Goal: Use online tool/utility: Use online tool/utility

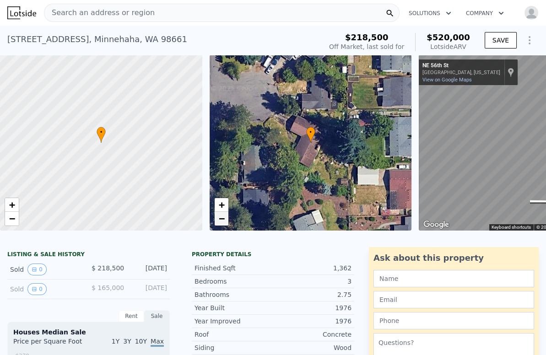
click at [221, 223] on span "−" at bounding box center [221, 218] width 6 height 11
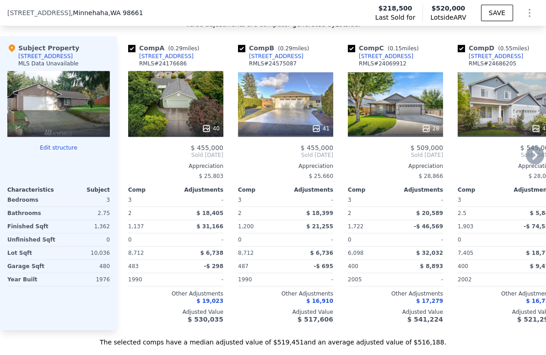
scroll to position [1115, 0]
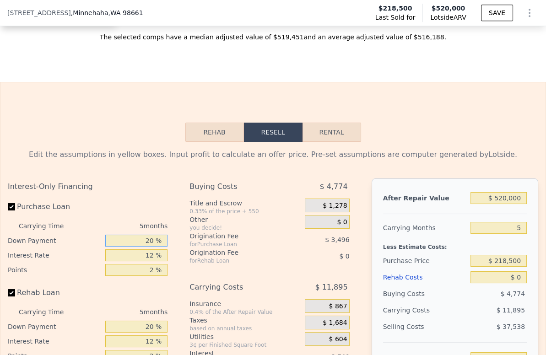
click at [139, 247] on input "20 %" at bounding box center [136, 241] width 63 height 12
type input "10 %"
type input "$ 245,761"
type input "10 %"
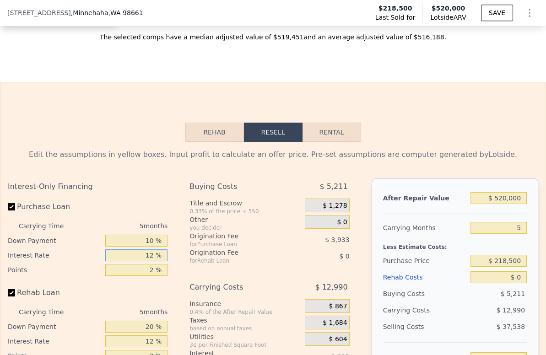
click at [139, 261] on input "12 %" at bounding box center [136, 255] width 63 height 12
type input "9 %"
type input "$ 248,221"
type input "9 %"
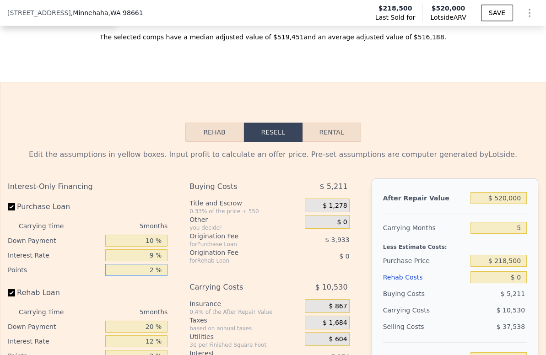
click at [142, 276] on input "2 %" at bounding box center [136, 270] width 63 height 12
type input "4 %"
type input "$ 244,288"
type input "43. %"
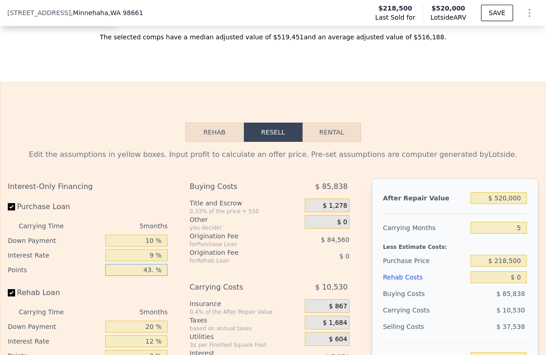
type input "$ 167,594"
click at [142, 276] on input "43. %" at bounding box center [136, 270] width 63 height 12
type input "1.5 %"
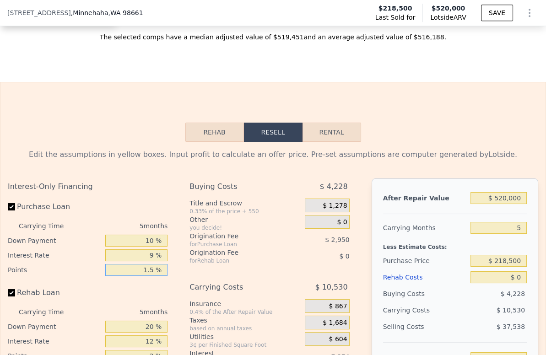
type input "$ 249,204"
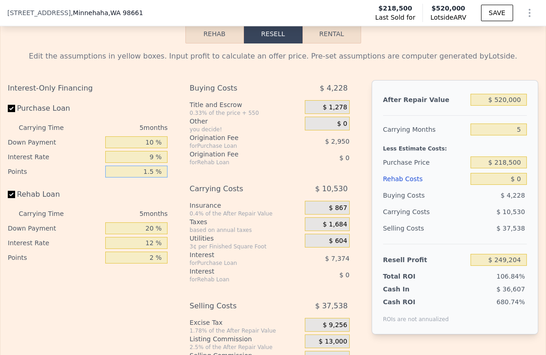
scroll to position [1217, 0]
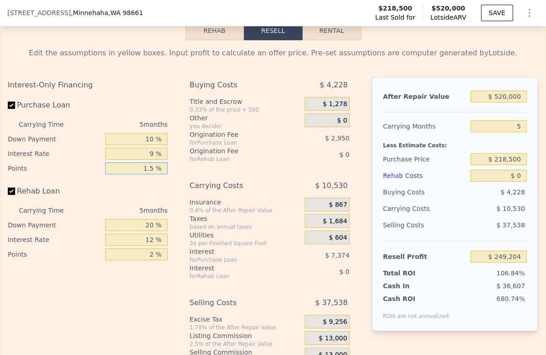
type input "1.5 %"
click at [145, 231] on input "20 %" at bounding box center [136, 225] width 63 height 12
type input "10 %"
click at [148, 246] on input "12 %" at bounding box center [136, 240] width 63 height 12
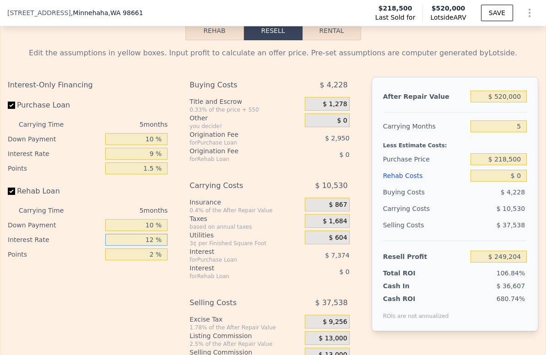
click at [148, 246] on input "12 %" at bounding box center [136, 240] width 63 height 12
type input "9 %"
click at [146, 260] on input "2 %" at bounding box center [136, 254] width 63 height 12
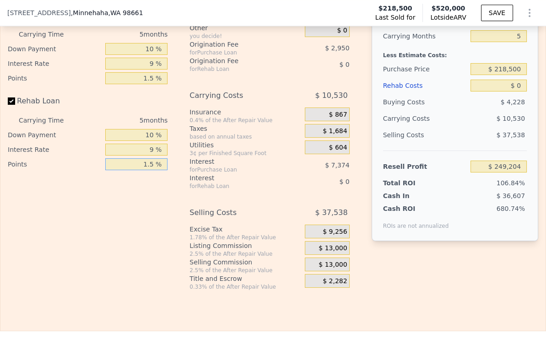
scroll to position [1318, 0]
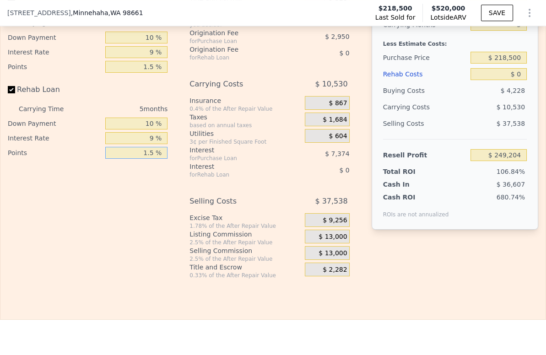
type input "1.5 %"
click at [330, 241] on span "$ 13,000" at bounding box center [333, 237] width 28 height 8
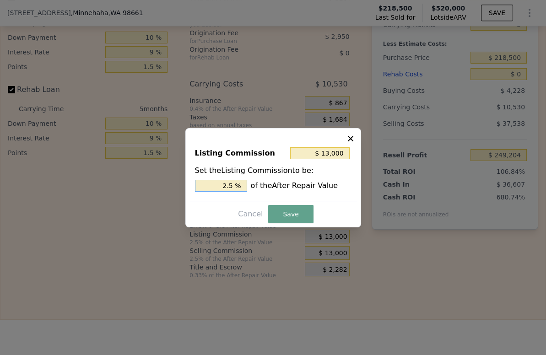
drag, startPoint x: 227, startPoint y: 184, endPoint x: 222, endPoint y: 186, distance: 5.4
click at [222, 186] on input "2.5 %" at bounding box center [221, 186] width 52 height 12
type input "$ 7,800"
type input "1.5 %"
click at [281, 211] on button "Save" at bounding box center [290, 214] width 45 height 18
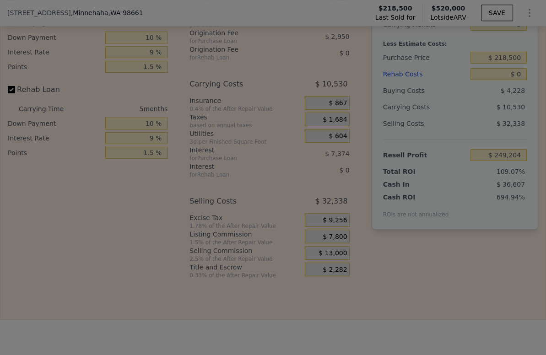
type input "$ 254,404"
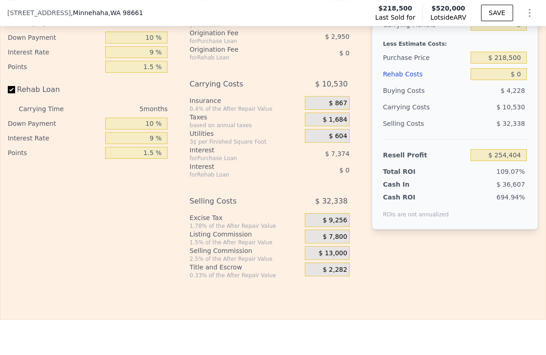
scroll to position [1115, 0]
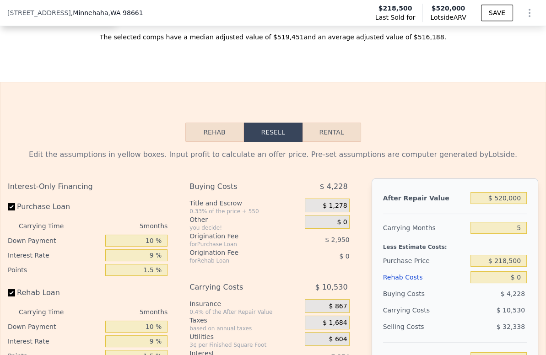
drag, startPoint x: 519, startPoint y: 239, endPoint x: 501, endPoint y: 240, distance: 18.8
click at [501, 240] on div "After Repair Value $ 520,000 Carrying Months 5 Less Estimate Costs: Purchase Pr…" at bounding box center [455, 305] width 167 height 254
click at [513, 234] on input "5" at bounding box center [498, 228] width 56 height 12
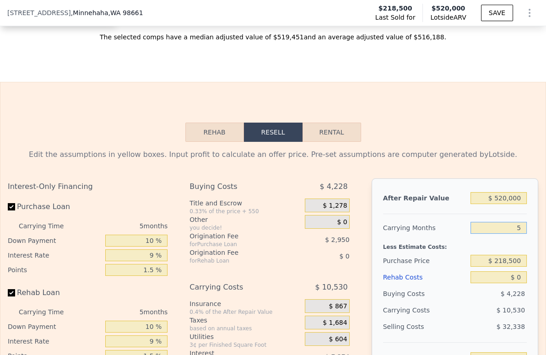
type input "4"
type input "$ 256,511"
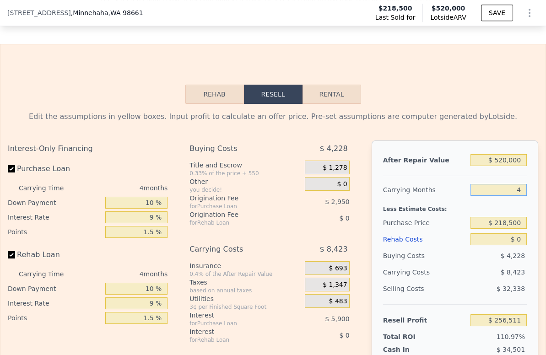
scroll to position [1217, 0]
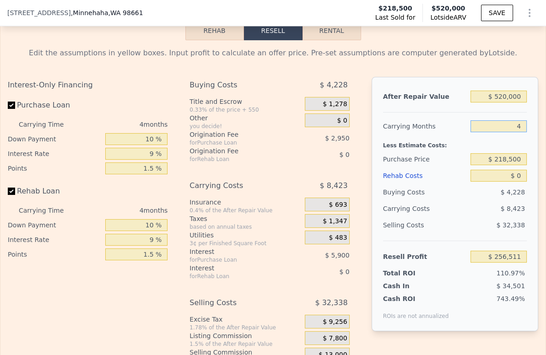
type input "4"
click at [500, 165] on input "$ 218,500" at bounding box center [498, 159] width 56 height 12
type input "$ 295,000"
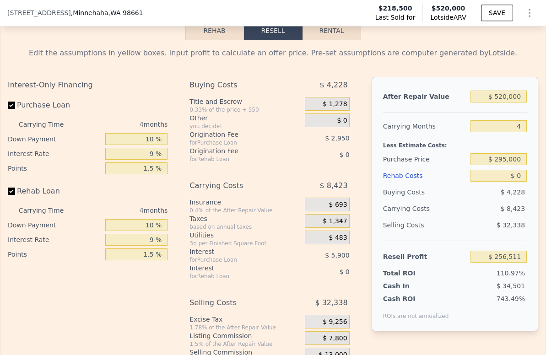
click at [469, 216] on div "$ 8,423" at bounding box center [483, 208] width 88 height 16
type input "$ 176,660"
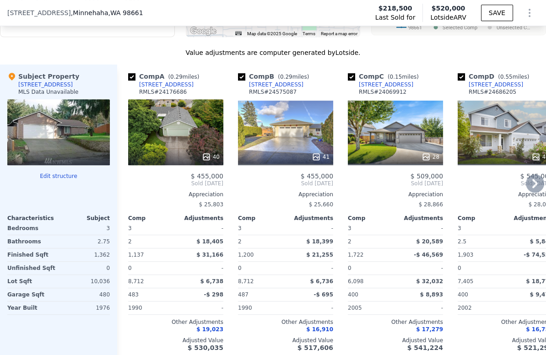
scroll to position [810, 0]
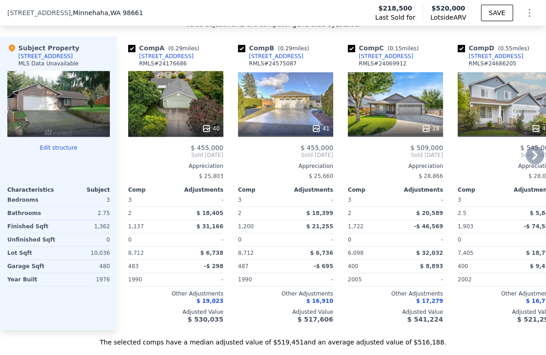
click at [527, 164] on icon at bounding box center [535, 155] width 18 height 18
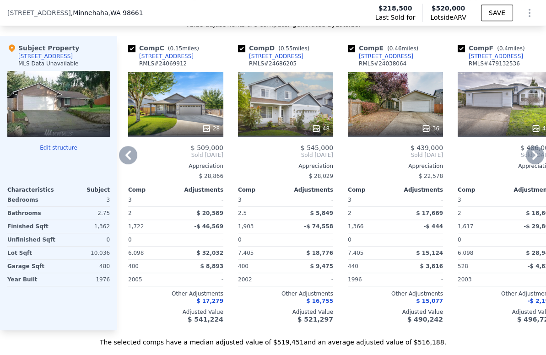
click at [528, 164] on icon at bounding box center [535, 155] width 18 height 18
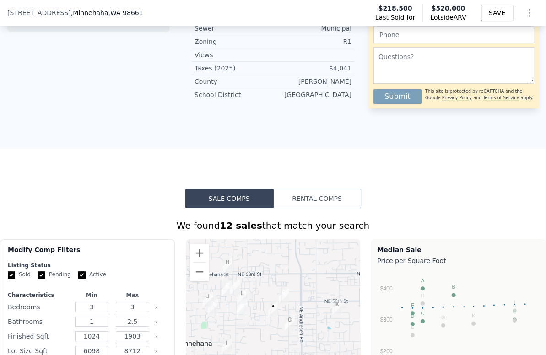
scroll to position [102, 0]
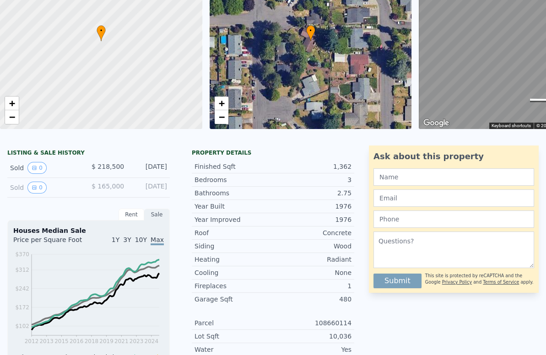
type input "5"
type input "$ 247,293"
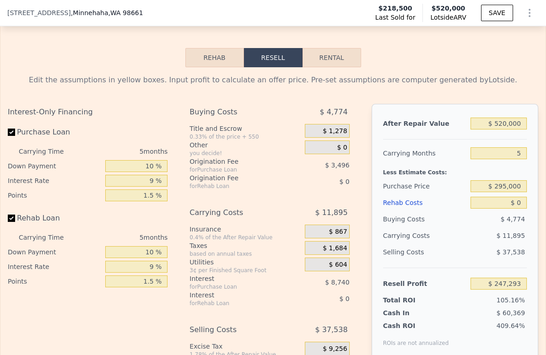
scroll to position [1217, 0]
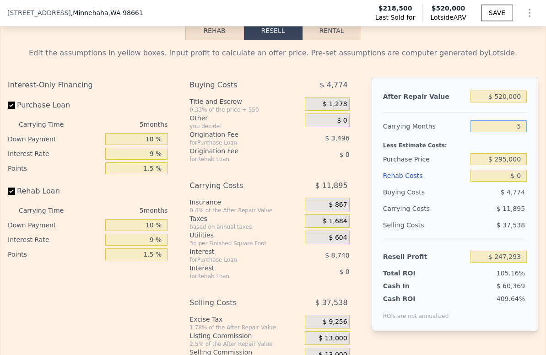
drag, startPoint x: 517, startPoint y: 140, endPoint x: 507, endPoint y: 141, distance: 10.6
click at [507, 132] on input "5" at bounding box center [498, 126] width 56 height 12
type input "4"
type input "$ 249,673"
type input "4"
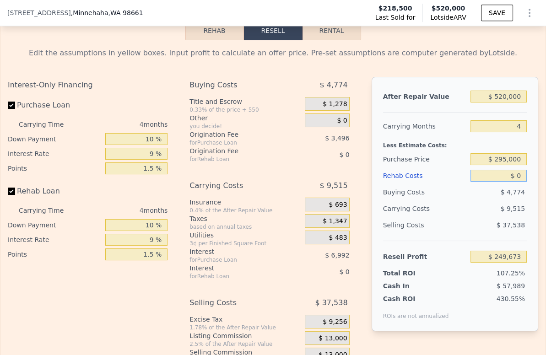
click at [497, 182] on input "$ 0" at bounding box center [498, 176] width 56 height 12
click at [510, 182] on input "$ 0" at bounding box center [498, 176] width 56 height 12
click at [512, 165] on input "$ 295,000" at bounding box center [498, 159] width 56 height 12
click at [512, 182] on input "$ 0" at bounding box center [498, 176] width 56 height 12
type input "$ 169,247"
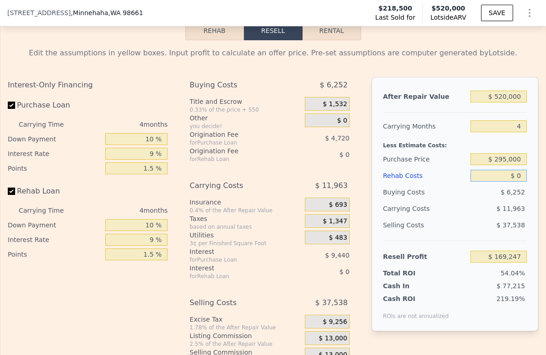
drag, startPoint x: 514, startPoint y: 190, endPoint x: 501, endPoint y: 189, distance: 13.3
click at [501, 182] on input "$ 0" at bounding box center [498, 176] width 56 height 12
type input "$ 6"
type input "$ 169,241"
type input "$ 60,000"
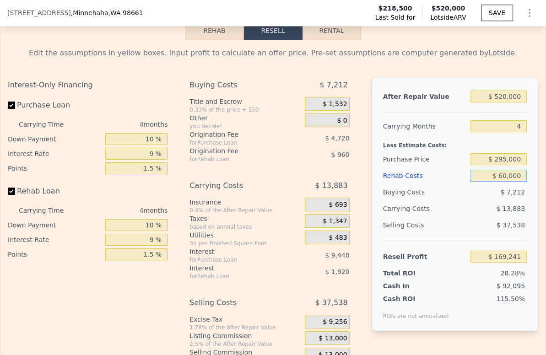
type input "$ 106,367"
type input "$ 60,000"
click at [475, 216] on div "$ 13,883" at bounding box center [483, 208] width 88 height 16
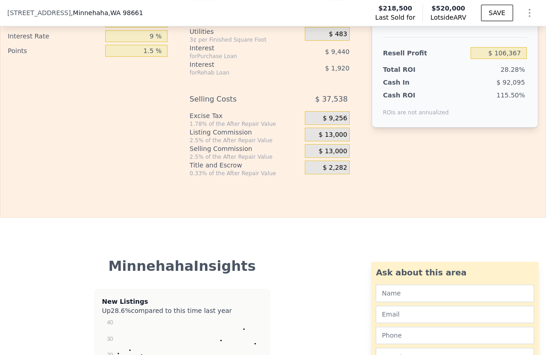
click at [330, 139] on span "$ 13,000" at bounding box center [333, 135] width 28 height 8
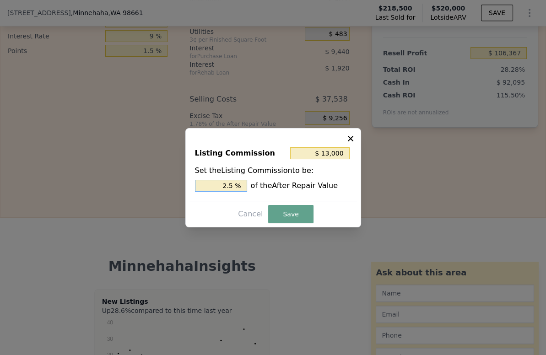
drag, startPoint x: 227, startPoint y: 186, endPoint x: 221, endPoint y: 185, distance: 6.0
click at [221, 185] on input "2.5 %" at bounding box center [221, 186] width 52 height 12
type input "$ 7,800"
type input "1.5 %"
click at [293, 217] on button "Save" at bounding box center [290, 214] width 45 height 18
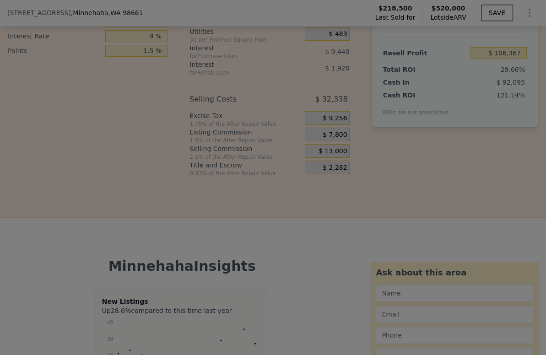
type input "$ 111,567"
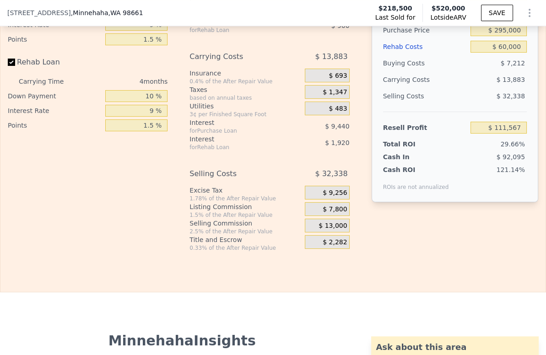
scroll to position [1217, 0]
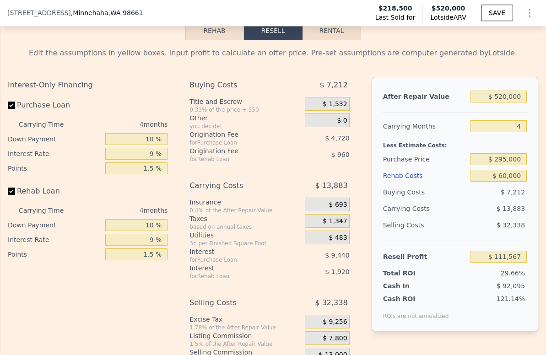
click at [457, 217] on div "$ 13,883" at bounding box center [483, 208] width 88 height 16
click at [515, 165] on input "$ 295,000" at bounding box center [498, 159] width 56 height 12
click at [497, 165] on input "$ 295,000" at bounding box center [498, 159] width 56 height 12
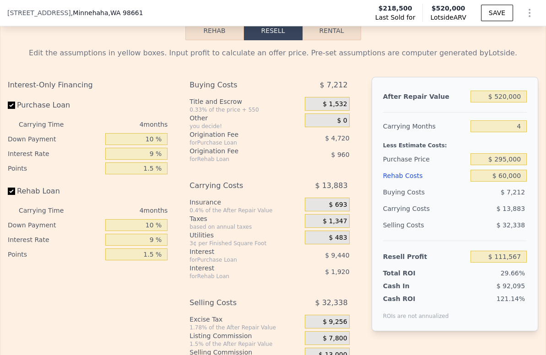
click at [457, 200] on div "Buying Costs" at bounding box center [425, 192] width 84 height 16
click at [459, 200] on div "Buying Costs" at bounding box center [425, 192] width 84 height 16
click at [499, 165] on input "$ 295,000" at bounding box center [498, 159] width 56 height 12
drag, startPoint x: 501, startPoint y: 174, endPoint x: 495, endPoint y: 174, distance: 6.0
click at [495, 165] on input "$ 295,000" at bounding box center [498, 159] width 56 height 12
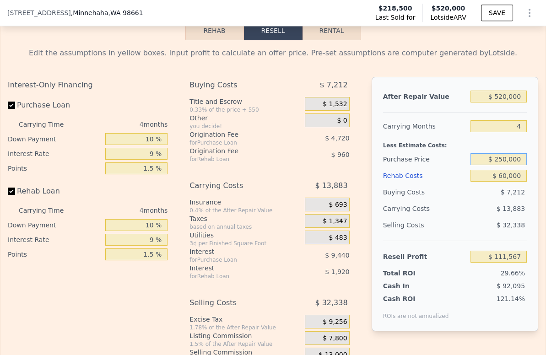
type input "$ 250,000"
click at [470, 200] on div "$ 7,212" at bounding box center [498, 192] width 56 height 16
type input "$ 158,876"
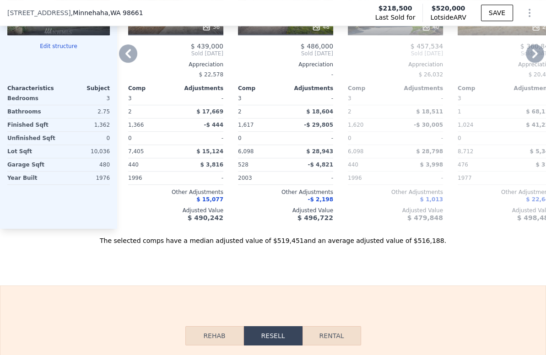
scroll to position [810, 0]
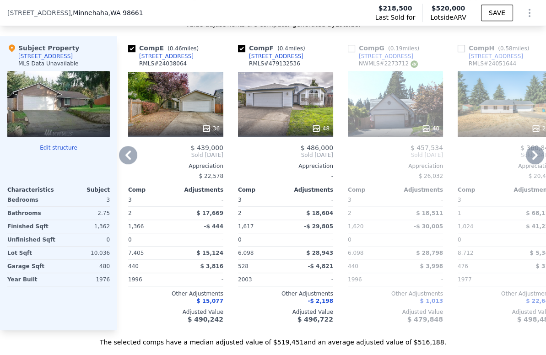
click at [527, 164] on icon at bounding box center [535, 155] width 18 height 18
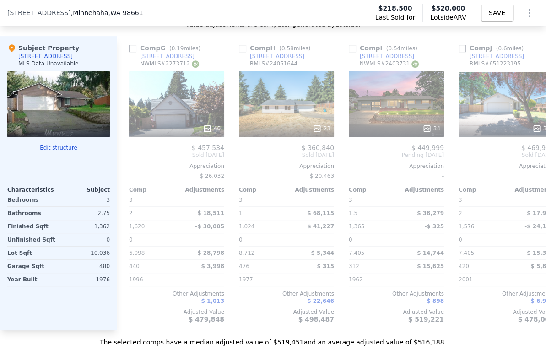
scroll to position [0, 659]
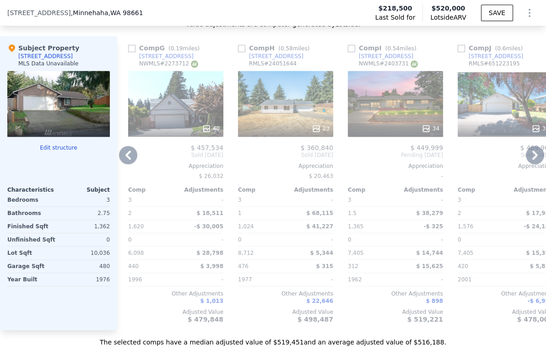
click at [527, 164] on icon at bounding box center [535, 155] width 18 height 18
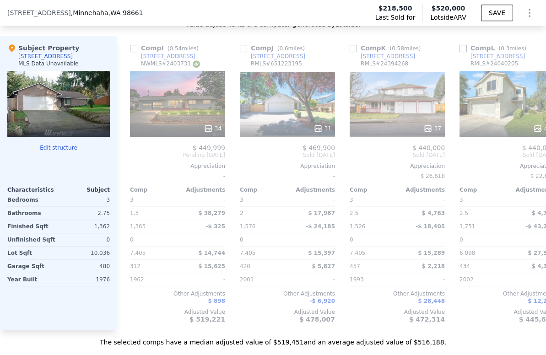
scroll to position [0, 879]
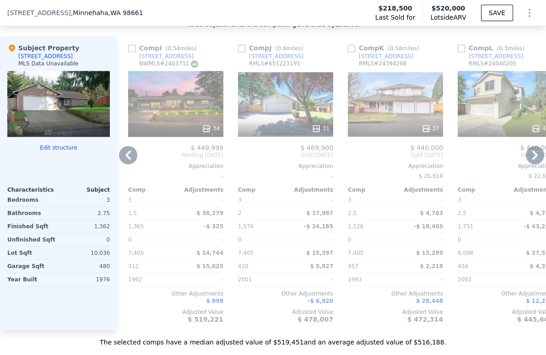
click at [531, 161] on icon at bounding box center [535, 155] width 18 height 18
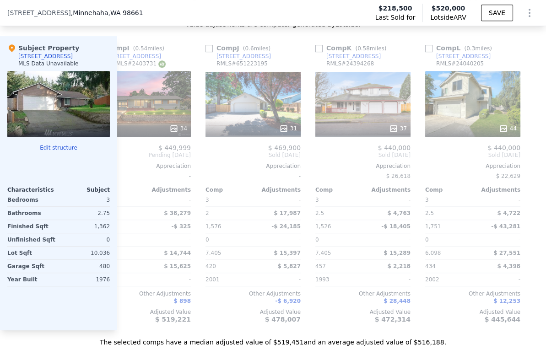
scroll to position [0, 919]
click at [126, 160] on icon at bounding box center [127, 155] width 5 height 9
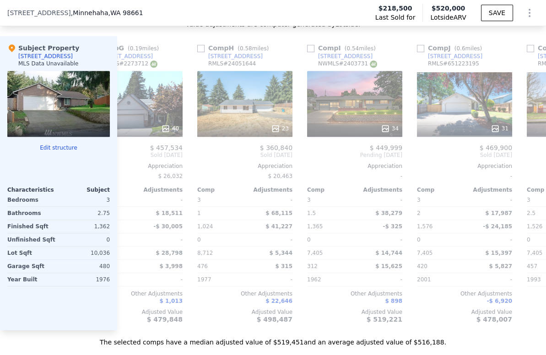
scroll to position [0, 699]
click at [126, 160] on icon at bounding box center [127, 155] width 5 height 9
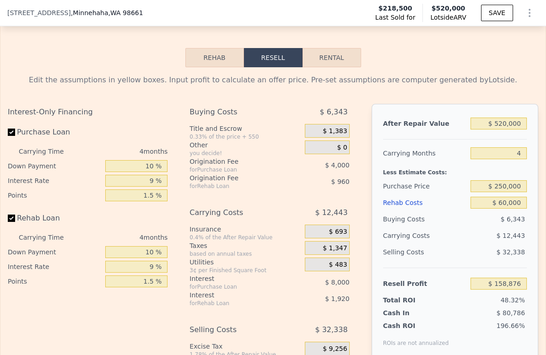
scroll to position [1115, 0]
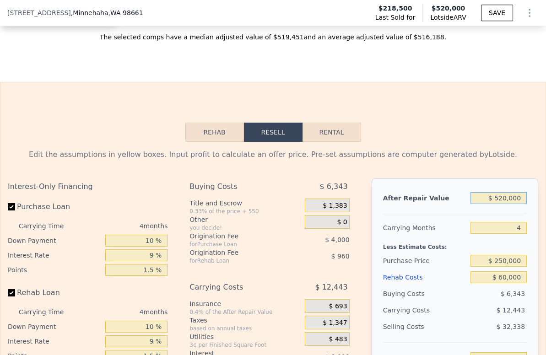
click at [505, 204] on input "$ 520,000" at bounding box center [498, 198] width 56 height 12
type input "$ 4"
type input "-$ 328,639"
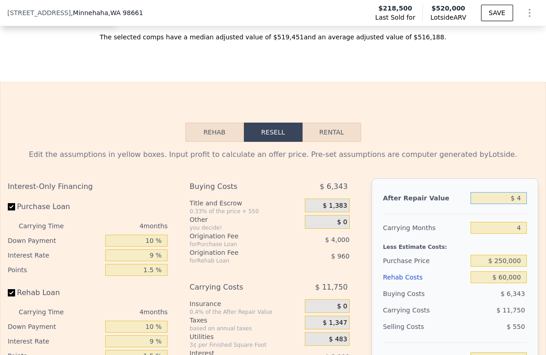
type input "$ 48"
type input "-$ 328,598"
type input "$ 480,000"
type input "$ 121,375"
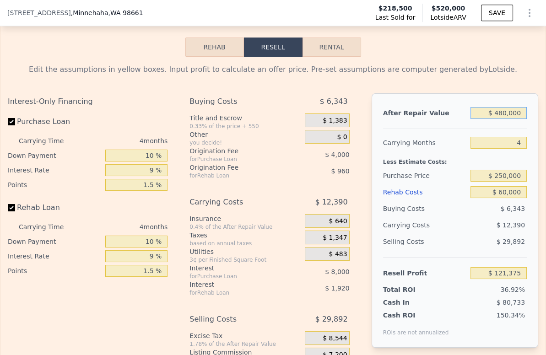
scroll to position [1217, 0]
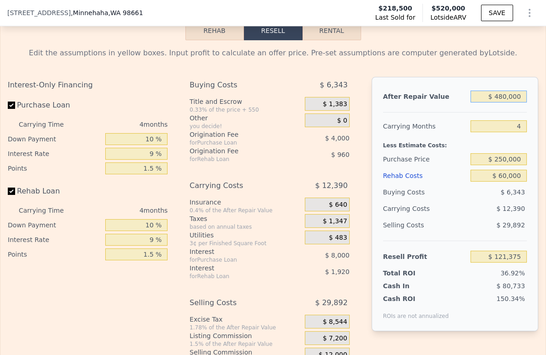
type input "$ 480,000"
click at [475, 233] on div "$ 29,892" at bounding box center [498, 225] width 56 height 16
click at [506, 165] on input "$ 250,000" at bounding box center [498, 159] width 56 height 12
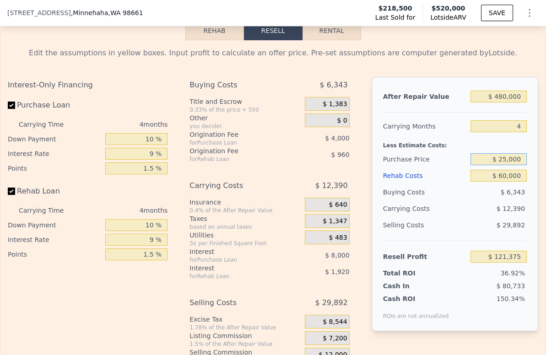
type input "$ 250,000"
click at [464, 217] on div "$ 12,390" at bounding box center [483, 208] width 88 height 16
click at [482, 200] on div "$ 6,343" at bounding box center [498, 192] width 56 height 16
